Goal: Information Seeking & Learning: Understand process/instructions

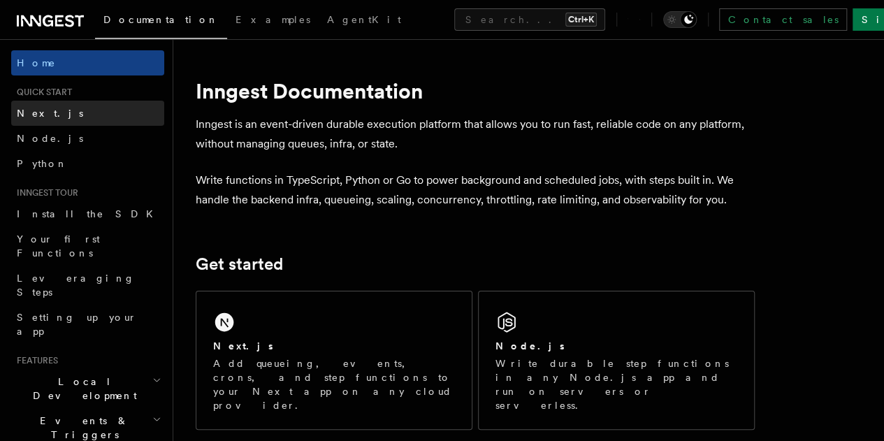
click at [73, 110] on link "Next.js" at bounding box center [87, 113] width 153 height 25
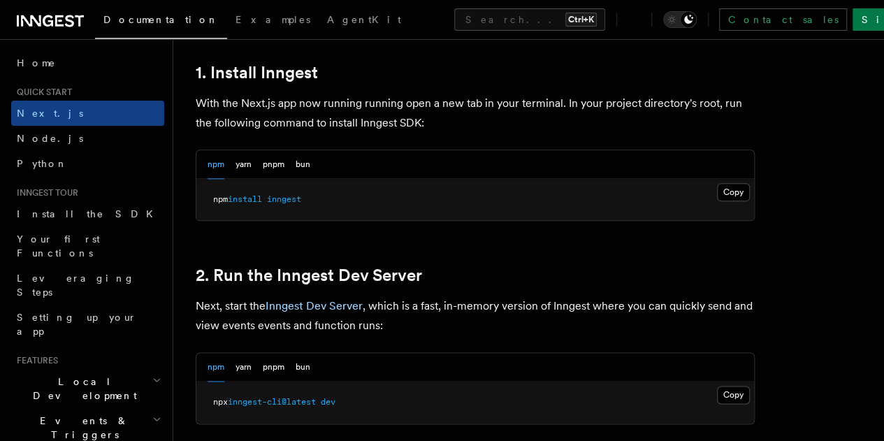
scroll to position [839, 0]
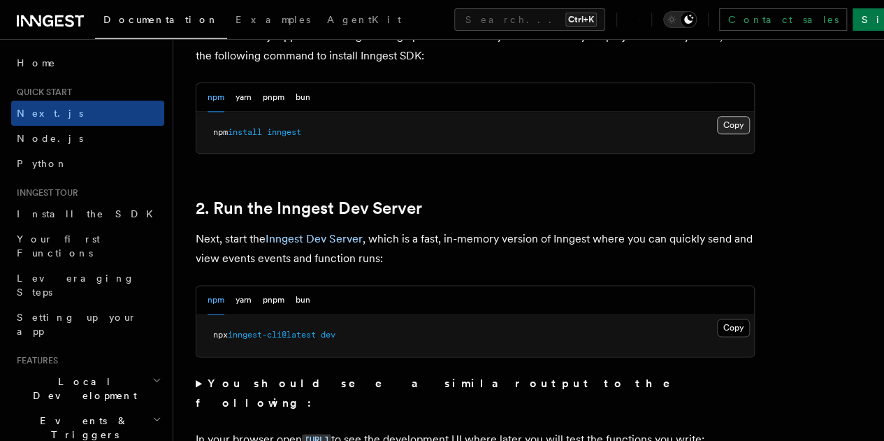
click at [717, 134] on button "Copy Copied" at bounding box center [733, 125] width 33 height 18
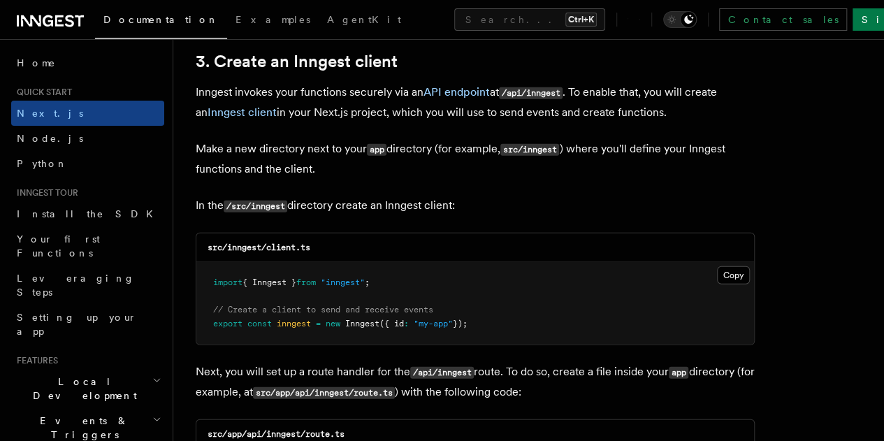
scroll to position [1677, 0]
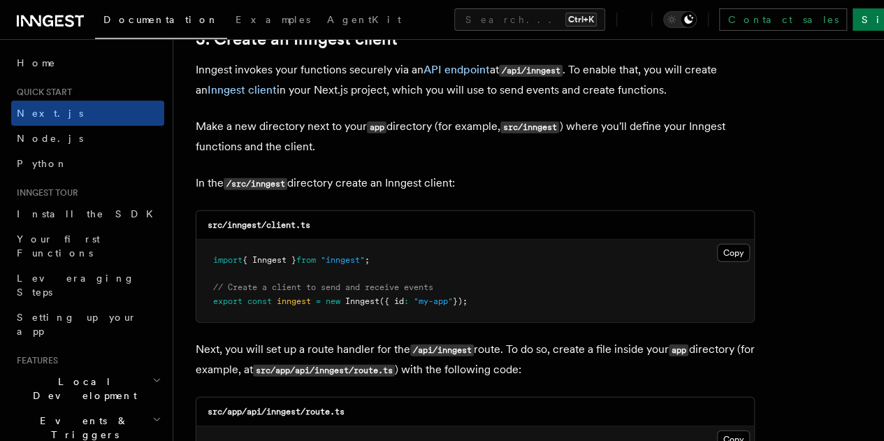
click at [678, 240] on pre "import { Inngest } from "inngest" ; // Create a client to send and receive even…" at bounding box center [475, 281] width 558 height 82
click at [717, 244] on button "Copy Copied" at bounding box center [733, 253] width 33 height 18
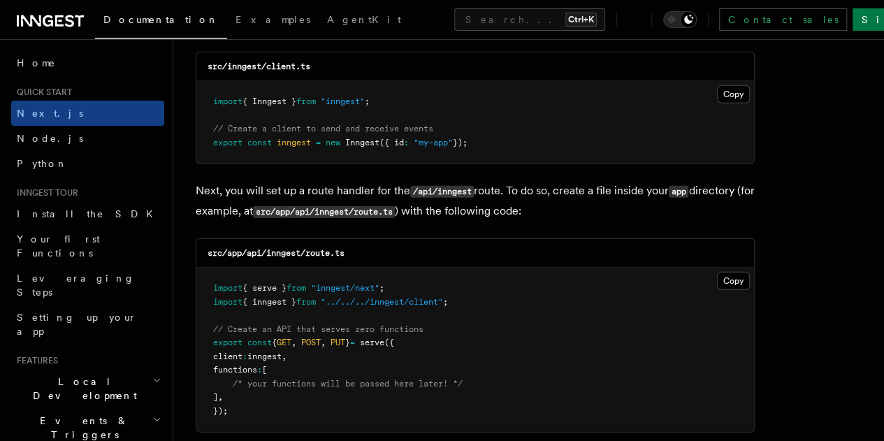
scroll to position [1887, 0]
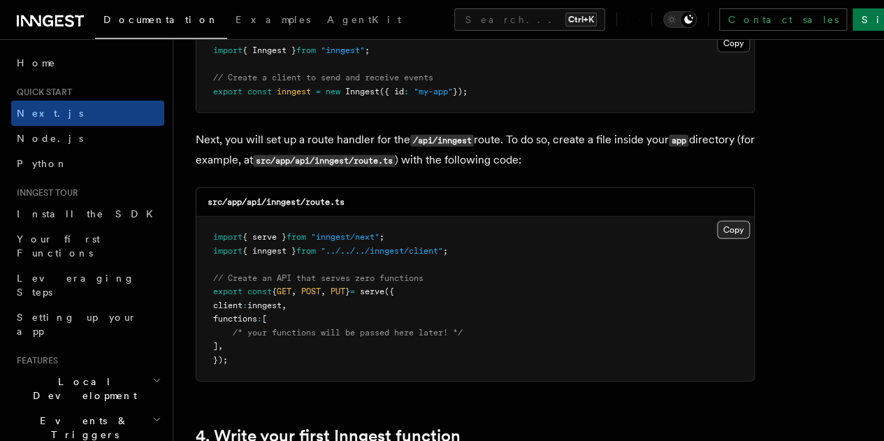
click at [717, 221] on button "Copy Copied" at bounding box center [733, 230] width 33 height 18
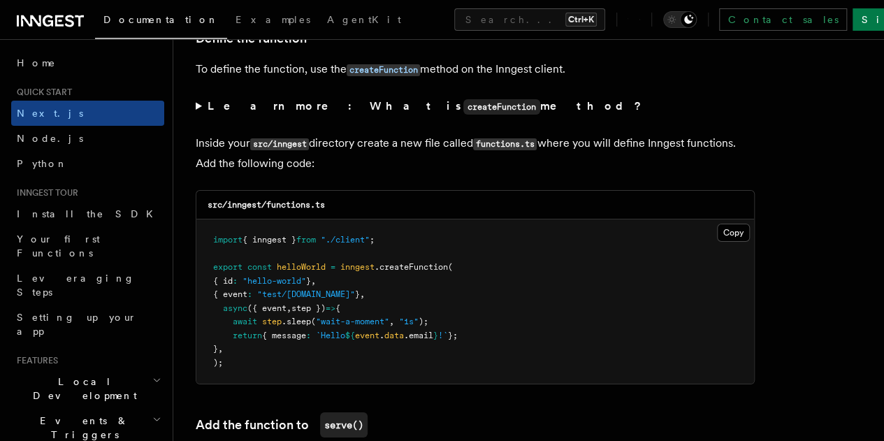
scroll to position [2446, 0]
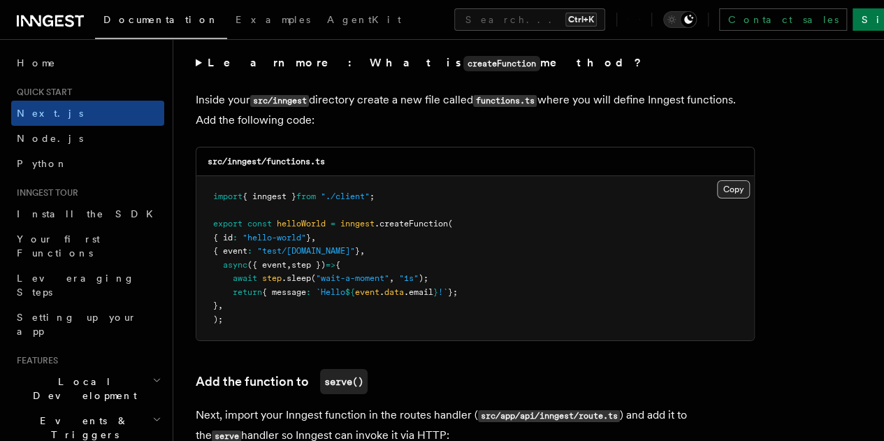
click at [717, 180] on button "Copy Copied" at bounding box center [733, 189] width 33 height 18
